Goal: Check status: Check status

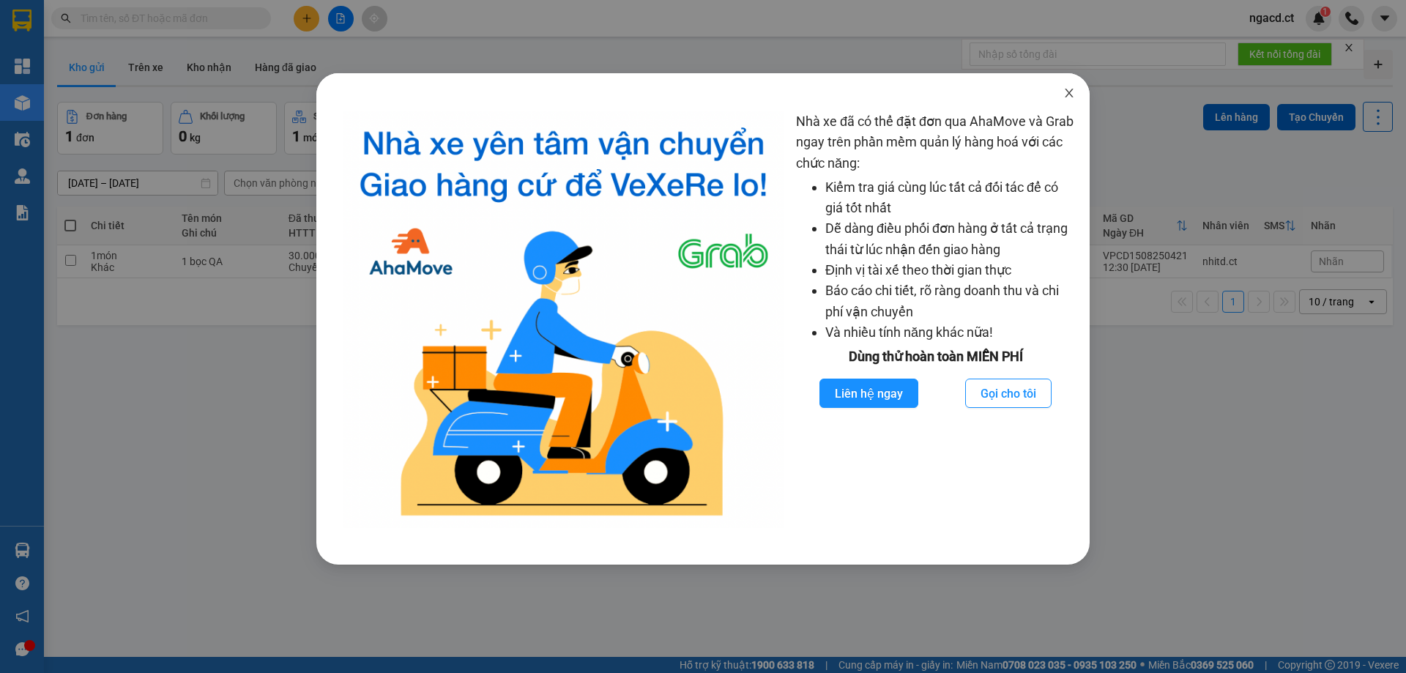
click at [1072, 100] on span "Close" at bounding box center [1069, 93] width 41 height 41
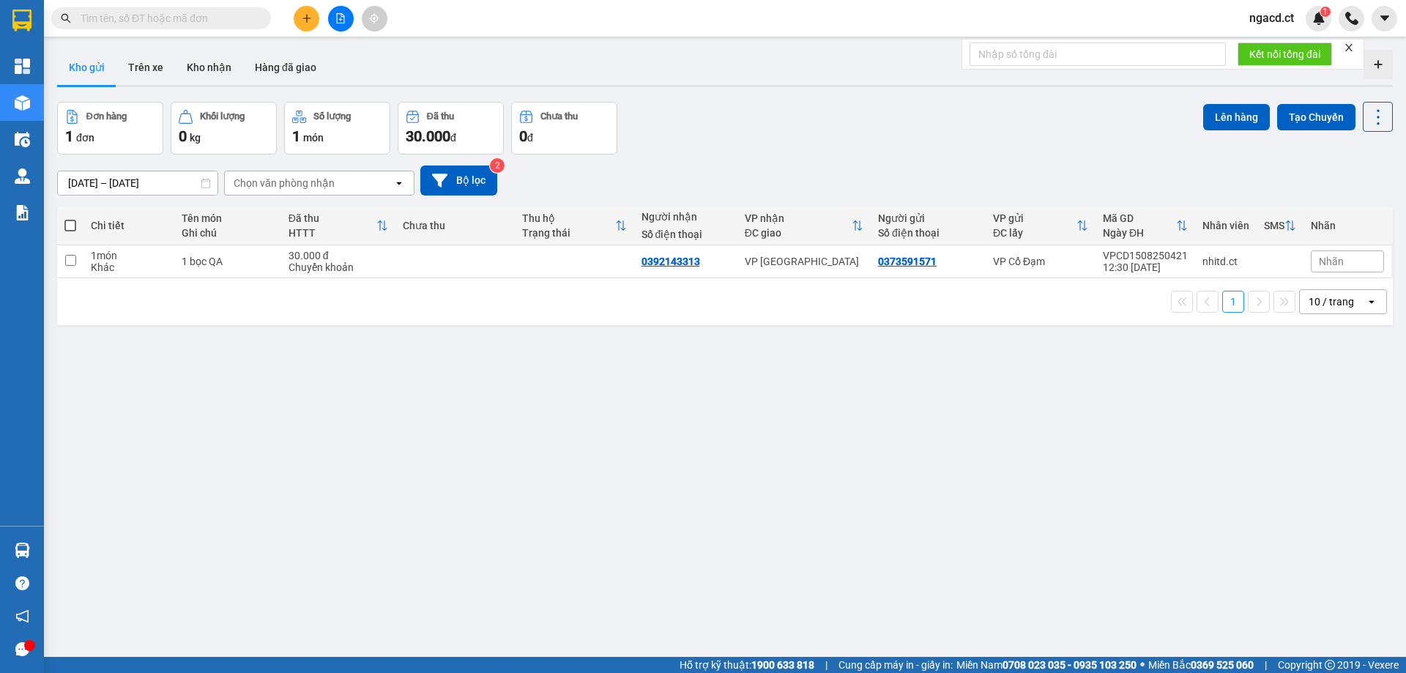
click at [248, 20] on input "text" at bounding box center [167, 18] width 173 height 16
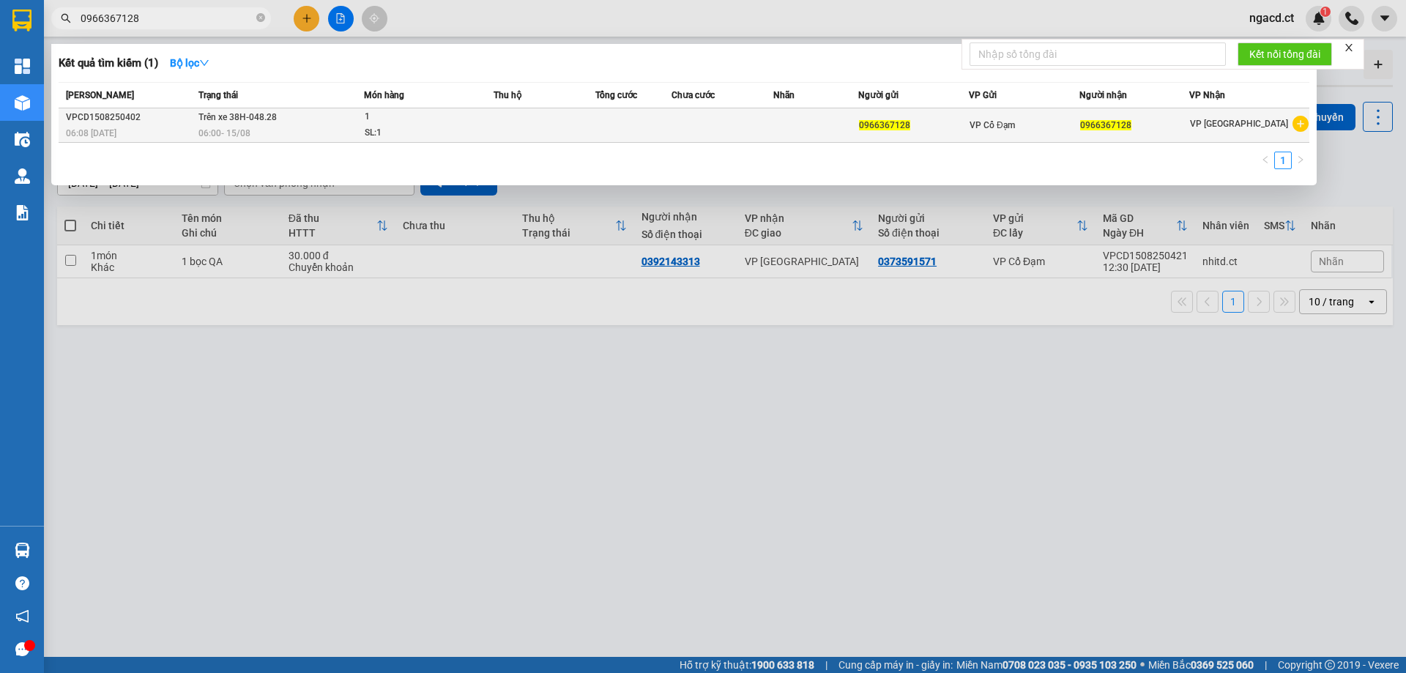
type input "0966367128"
click at [517, 122] on td at bounding box center [545, 125] width 102 height 34
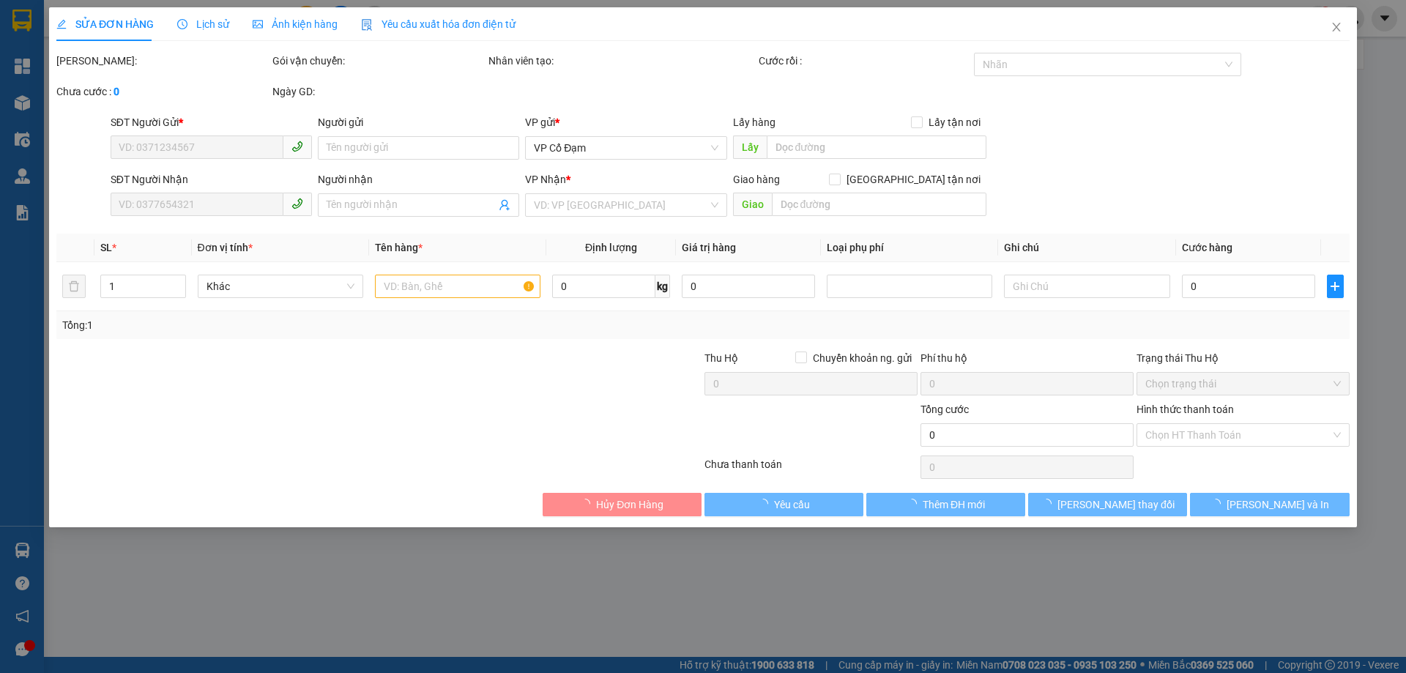
type input "0966367128"
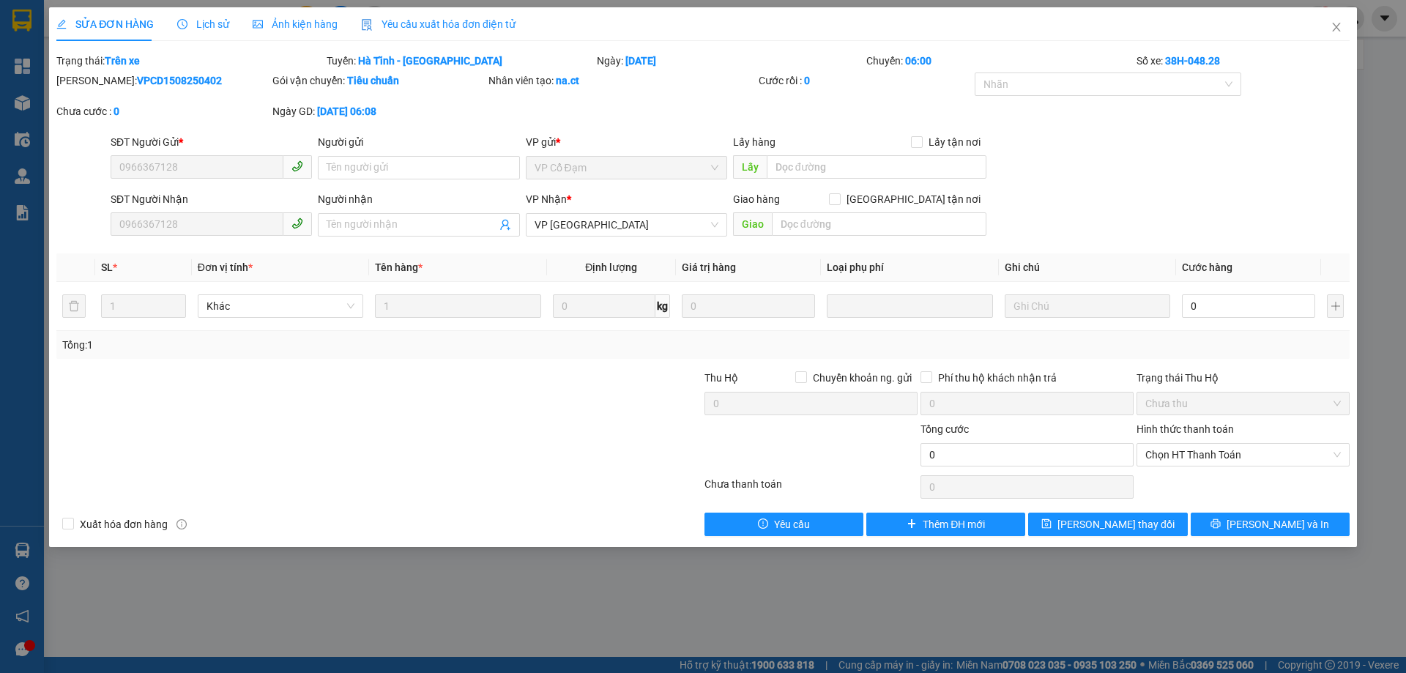
click at [206, 19] on span "Lịch sử" at bounding box center [203, 24] width 52 height 12
